Goal: Obtain resource: Obtain resource

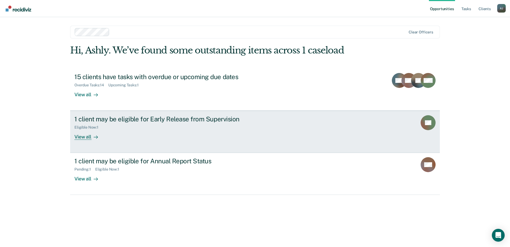
click at [196, 135] on div "1 client may be eligible for Early Release from Supervision Eligible Now : 1 Vi…" at bounding box center [174, 127] width 200 height 25
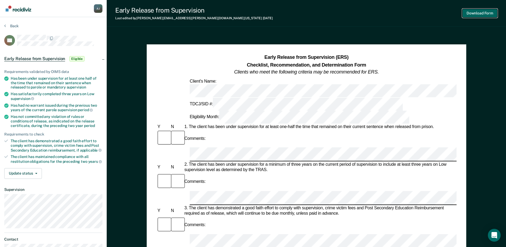
click at [489, 11] on button "Download Form" at bounding box center [479, 13] width 35 height 9
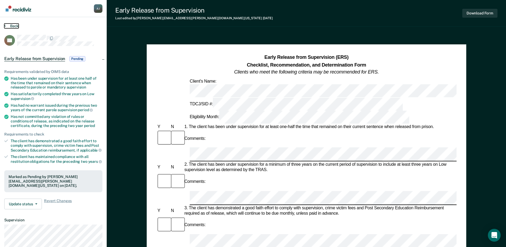
click at [15, 25] on button "Back" at bounding box center [11, 25] width 14 height 5
click at [101, 9] on div "A J" at bounding box center [98, 8] width 9 height 9
click at [62, 21] on link "Profile" at bounding box center [76, 21] width 43 height 5
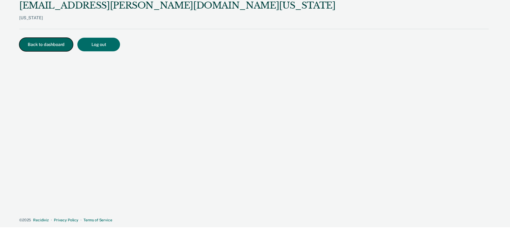
click at [29, 42] on button "Back to dashboard" at bounding box center [46, 45] width 54 height 14
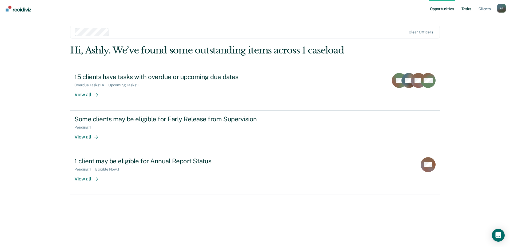
click at [469, 11] on link "Tasks" at bounding box center [467, 8] width 12 height 17
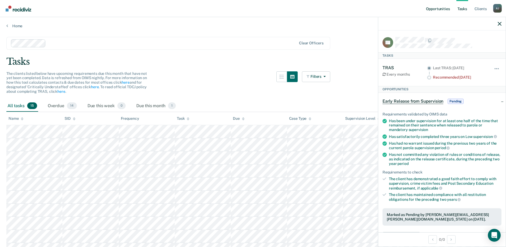
click at [447, 10] on link "Opportunities" at bounding box center [438, 8] width 26 height 17
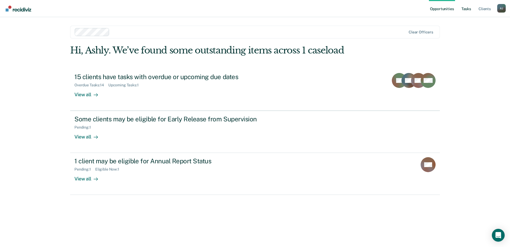
drag, startPoint x: 459, startPoint y: 10, endPoint x: 464, endPoint y: 6, distance: 6.5
click at [461, 8] on ul "Opportunities Tasks Client s" at bounding box center [463, 8] width 68 height 17
click at [464, 7] on link "Tasks" at bounding box center [467, 8] width 12 height 17
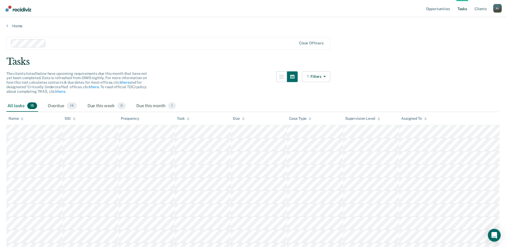
click at [466, 9] on link "Tasks" at bounding box center [463, 8] width 12 height 17
click at [439, 10] on link "Opportunities" at bounding box center [438, 8] width 26 height 17
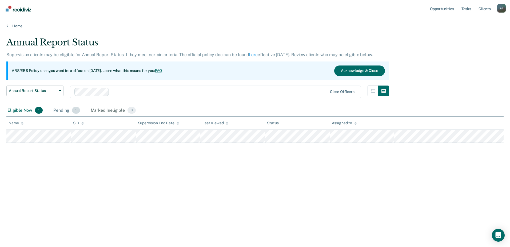
click at [79, 108] on div "Pending 1" at bounding box center [66, 111] width 29 height 12
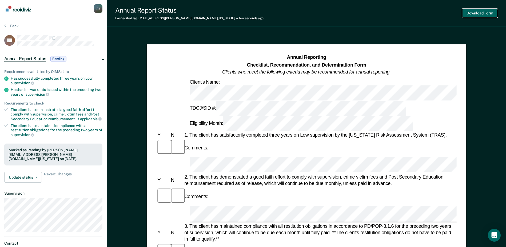
click at [485, 13] on button "Download Form" at bounding box center [479, 13] width 35 height 9
